Goal: Navigation & Orientation: Find specific page/section

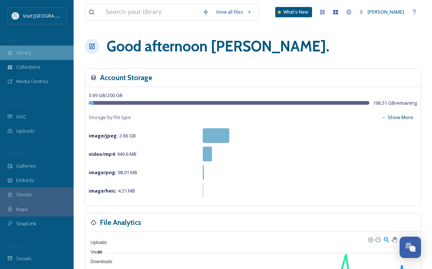
click at [49, 53] on div "Library" at bounding box center [37, 53] width 74 height 14
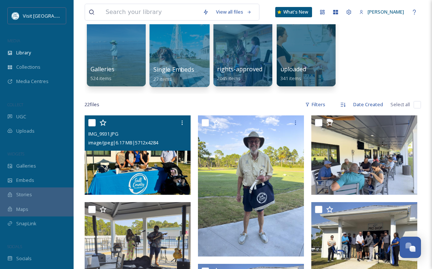
scroll to position [67, 0]
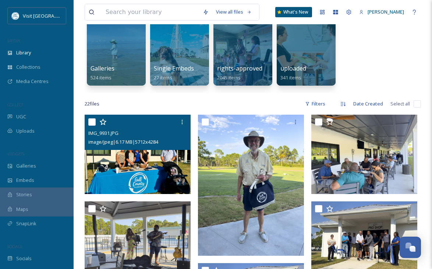
click at [143, 163] on img at bounding box center [138, 154] width 106 height 79
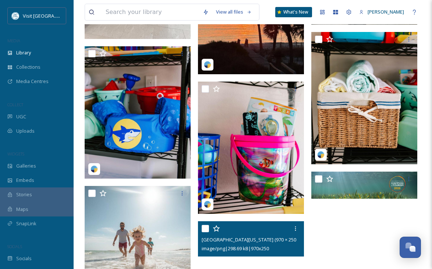
scroll to position [749, 0]
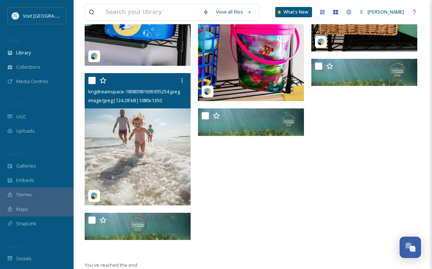
click at [161, 145] on img at bounding box center [138, 139] width 106 height 132
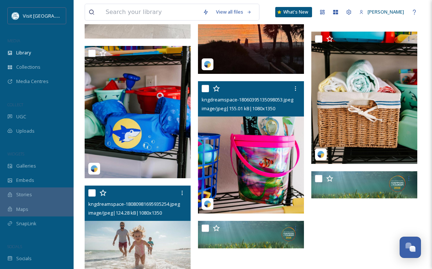
scroll to position [749, 0]
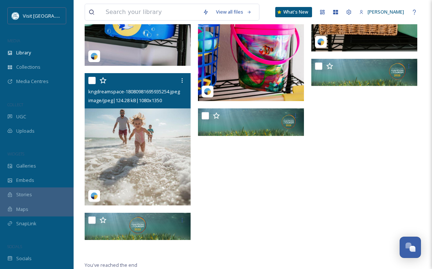
click at [117, 81] on div at bounding box center [138, 80] width 100 height 13
click at [94, 196] on img at bounding box center [93, 195] width 7 height 7
click at [141, 166] on img at bounding box center [138, 139] width 106 height 132
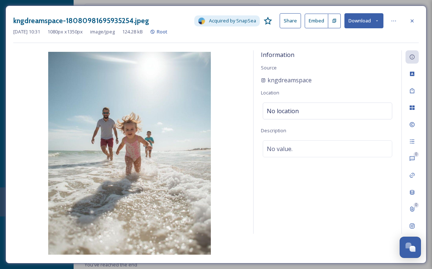
scroll to position [645, 0]
click at [226, 20] on span "Acquired by SnapSea" at bounding box center [232, 20] width 47 height 7
click at [419, 17] on div "kngdreamspace-18080981695935254.jpeg Acquired by SnapSea Share Embed Download […" at bounding box center [216, 135] width 421 height 258
click at [415, 17] on div at bounding box center [411, 20] width 13 height 13
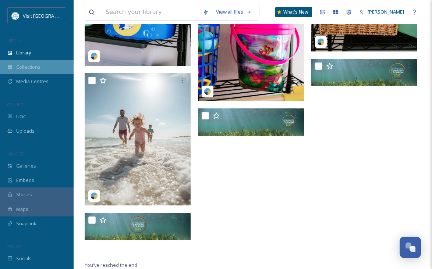
click at [49, 65] on div "Collections" at bounding box center [37, 67] width 74 height 14
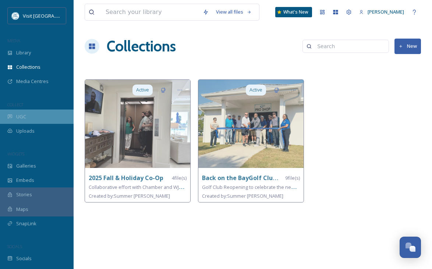
click at [38, 120] on div "UGC" at bounding box center [37, 117] width 74 height 14
